Goal: Find specific page/section: Find specific page/section

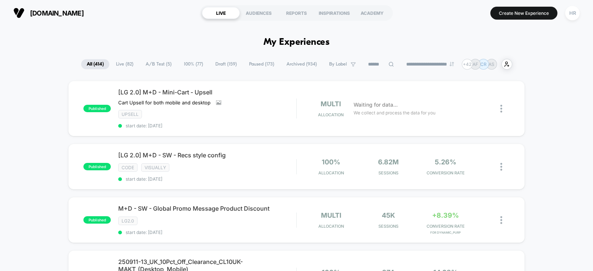
click at [153, 61] on span "A/B Test ( 5 )" at bounding box center [158, 64] width 37 height 10
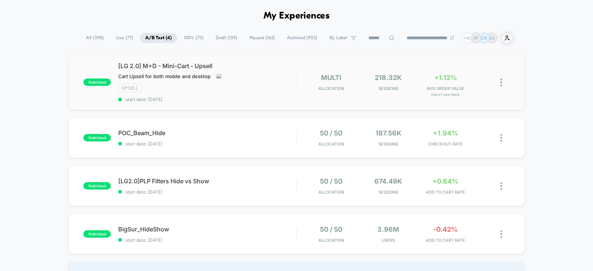
scroll to position [27, 0]
click at [264, 138] on div "POC_Beam_Hide Click to edit experience details Click to edit experience details…" at bounding box center [207, 137] width 178 height 17
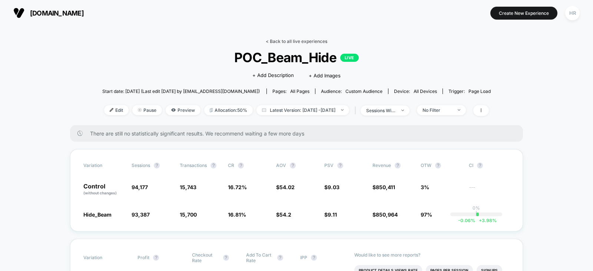
click at [284, 40] on link "< Back to all live experiences" at bounding box center [297, 42] width 62 height 6
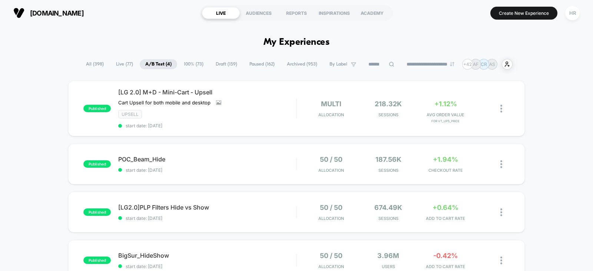
click at [254, 62] on span "Paused ( 162 )" at bounding box center [262, 64] width 36 height 10
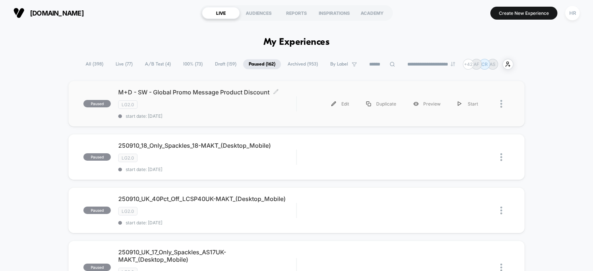
drag, startPoint x: 326, startPoint y: 106, endPoint x: 260, endPoint y: 110, distance: 66.5
click at [260, 110] on div "paused M+D - SW - Global Promo Message Product Discount Click to edit experienc…" at bounding box center [296, 104] width 457 height 46
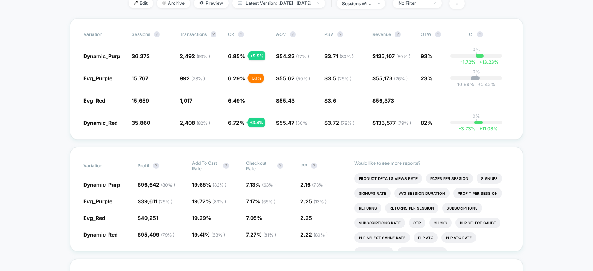
scroll to position [137, 0]
